Goal: Transaction & Acquisition: Download file/media

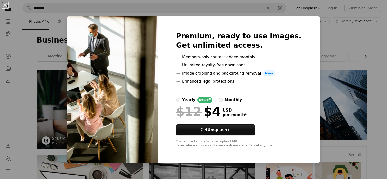
scroll to position [355, 0]
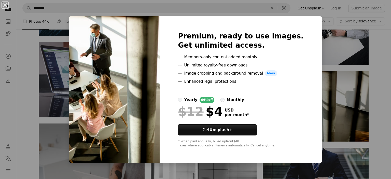
click at [380, 87] on div "An X shape Premium, ready to use images. Get unlimited access. A plus sign Memb…" at bounding box center [195, 89] width 391 height 179
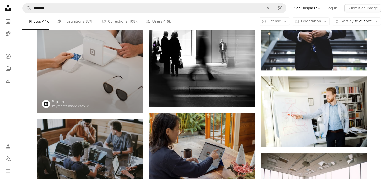
scroll to position [635, 0]
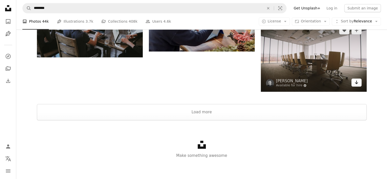
click at [355, 85] on icon "Arrow pointing down" at bounding box center [357, 82] width 4 height 6
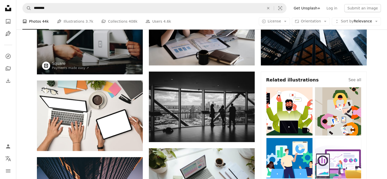
scroll to position [0, 0]
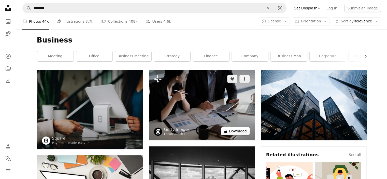
click at [236, 133] on button "A lock Download" at bounding box center [235, 131] width 29 height 8
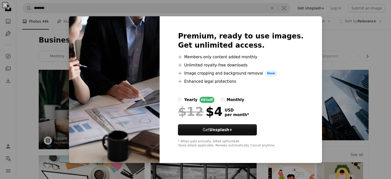
click at [334, 46] on div "An X shape Premium, ready to use images. Get unlimited access. A plus sign Memb…" at bounding box center [195, 89] width 391 height 179
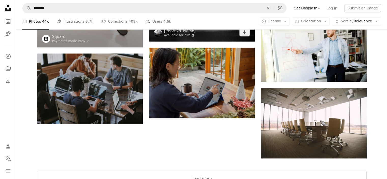
scroll to position [635, 0]
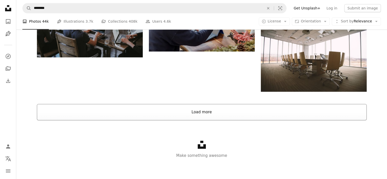
click at [229, 111] on button "Load more" at bounding box center [202, 112] width 330 height 16
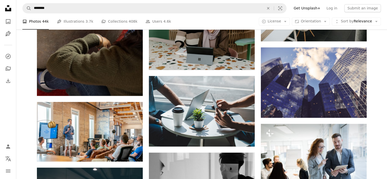
scroll to position [940, 0]
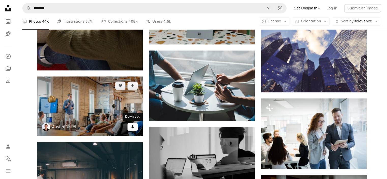
click at [133, 128] on icon "Arrow pointing down" at bounding box center [133, 126] width 4 height 6
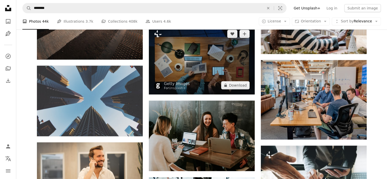
scroll to position [1933, 0]
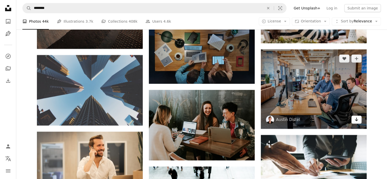
click at [360, 121] on link "Arrow pointing down" at bounding box center [357, 120] width 10 height 8
